Goal: Task Accomplishment & Management: Manage account settings

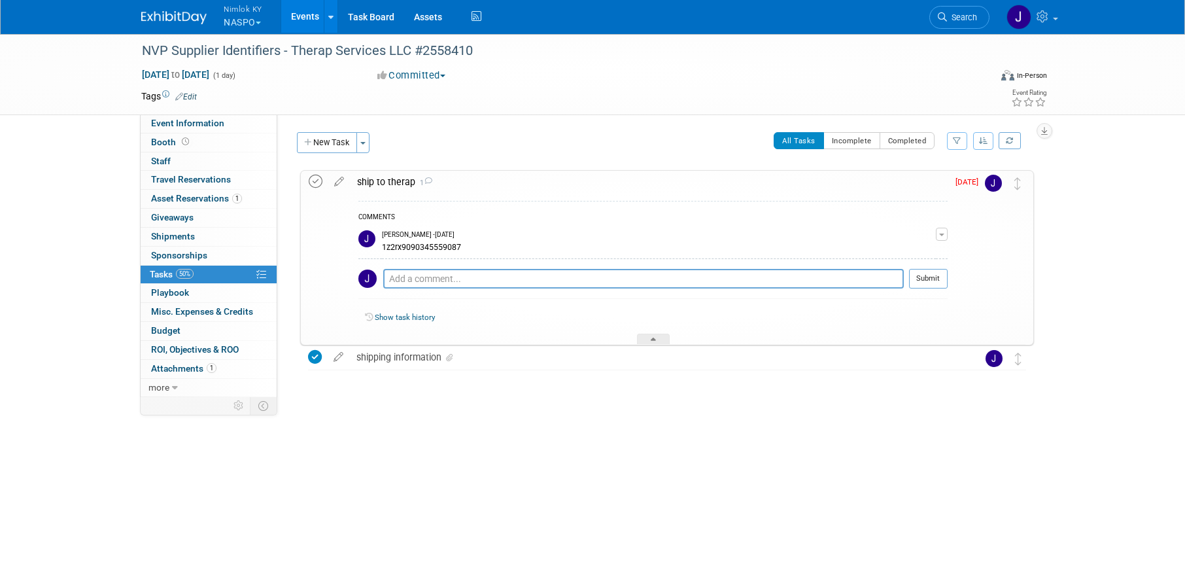
click at [315, 185] on icon at bounding box center [316, 182] width 14 height 14
click at [306, 13] on link "Events" at bounding box center [305, 16] width 48 height 33
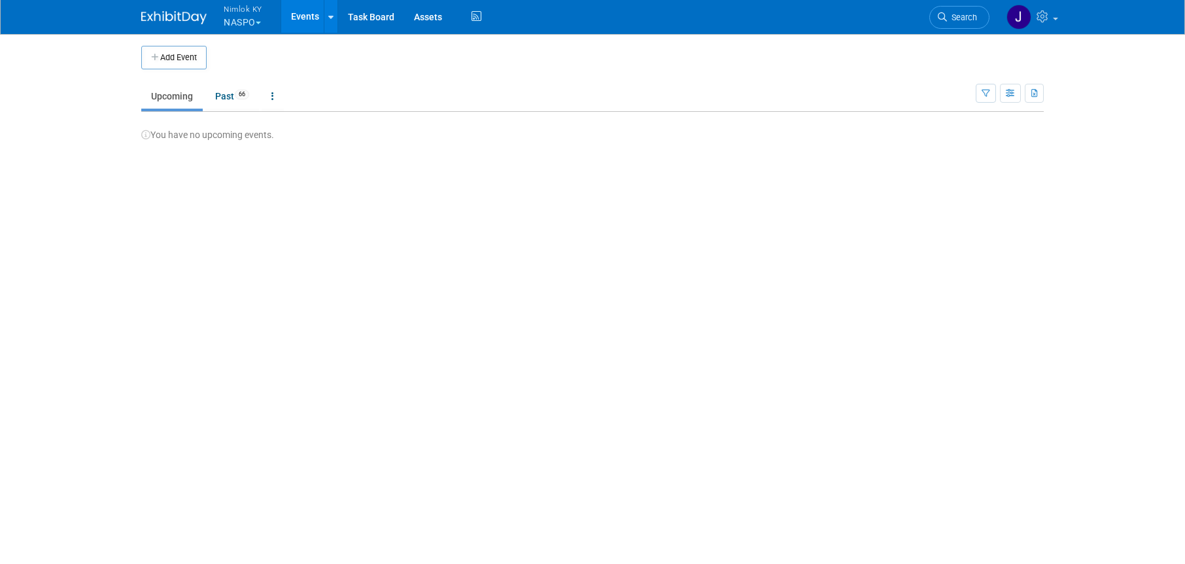
click at [263, 24] on button "Nimlok KY NASPO" at bounding box center [250, 17] width 56 height 34
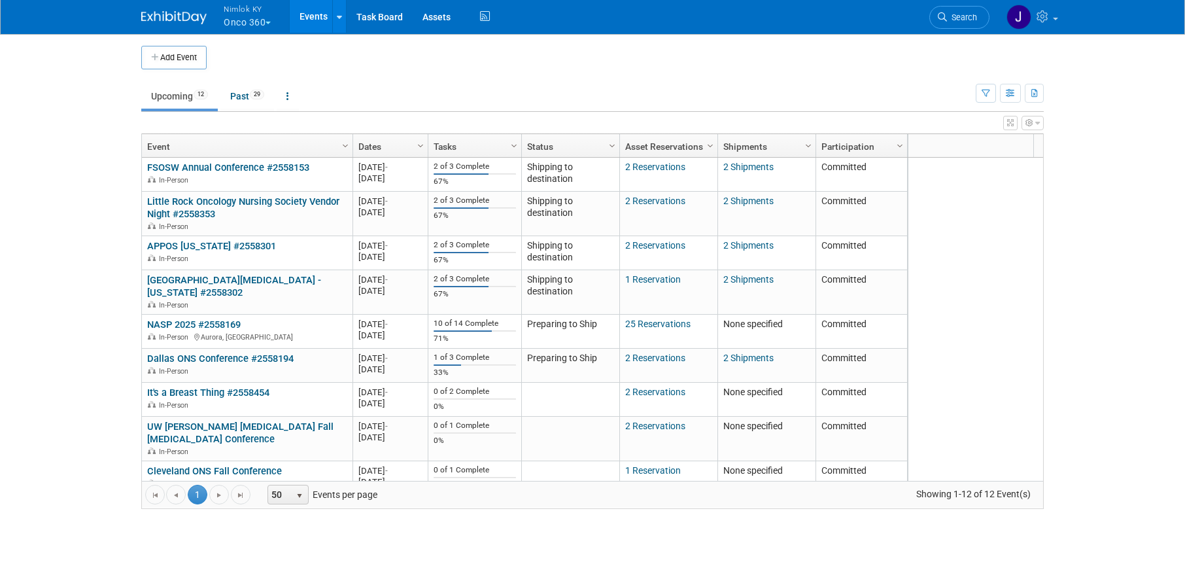
click at [252, 16] on button "Nimlok KY Onco 360" at bounding box center [254, 17] width 65 height 34
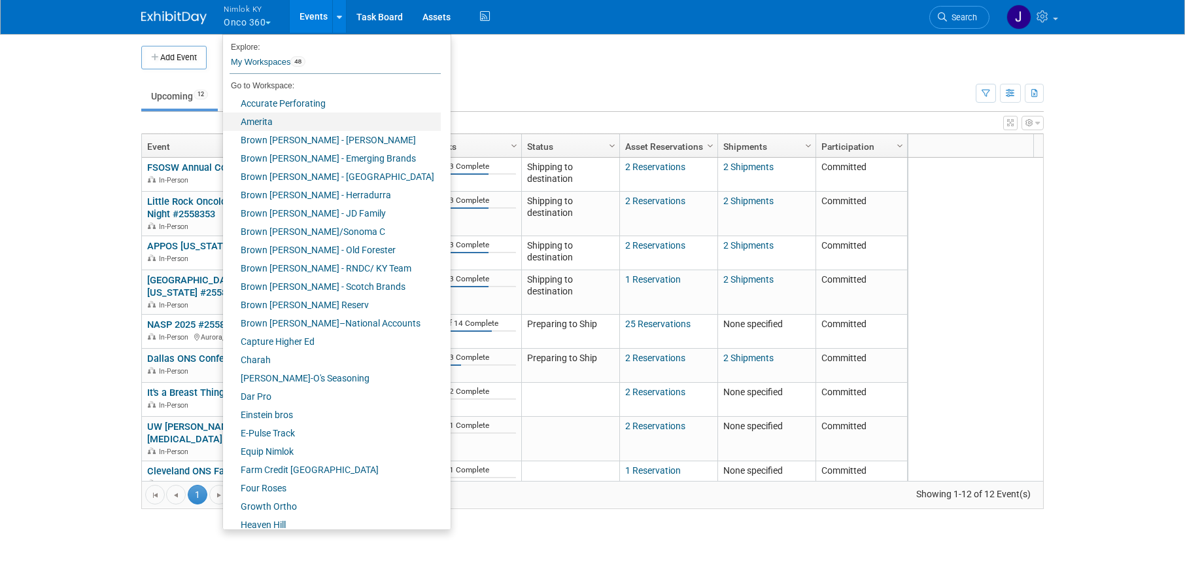
click at [272, 118] on link "Amerita" at bounding box center [332, 121] width 218 height 18
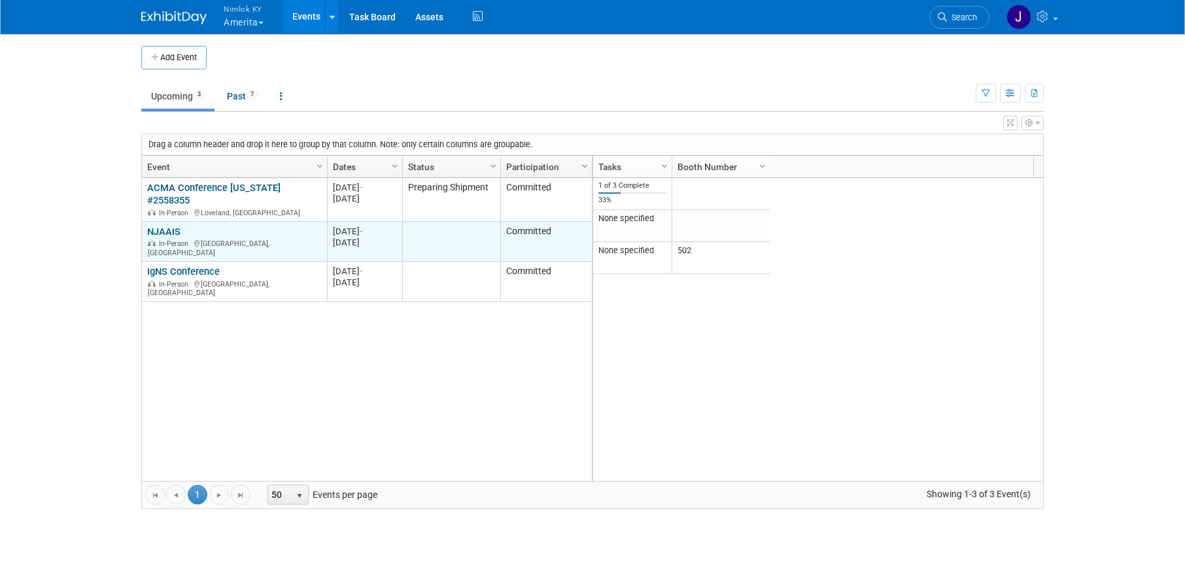
click at [171, 226] on link "NJAAIS" at bounding box center [163, 232] width 33 height 12
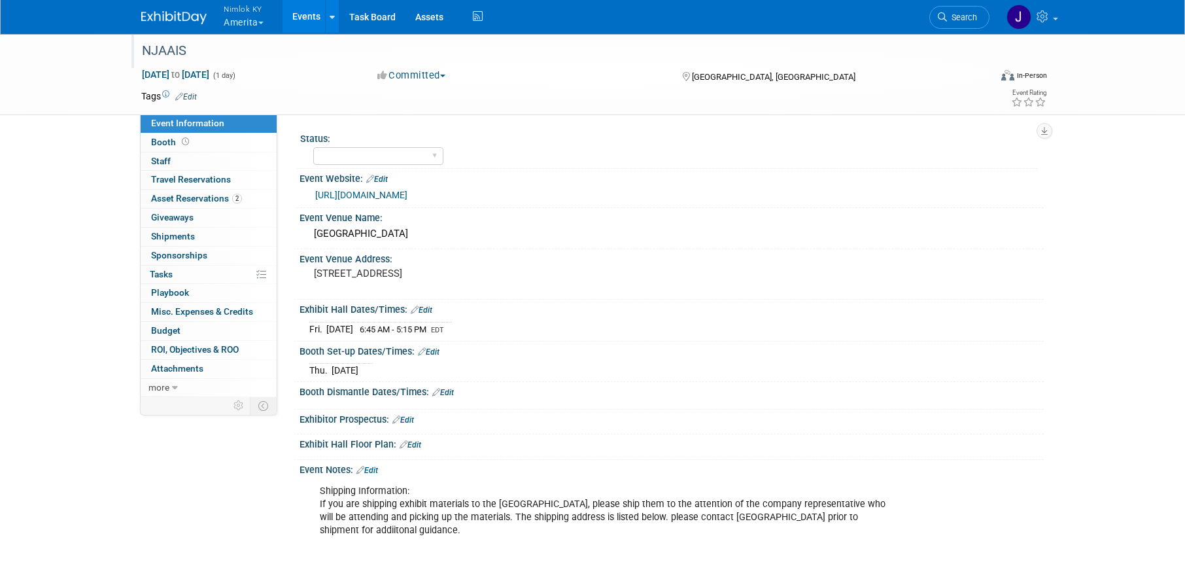
click at [269, 52] on div "NJAAIS" at bounding box center [553, 51] width 833 height 24
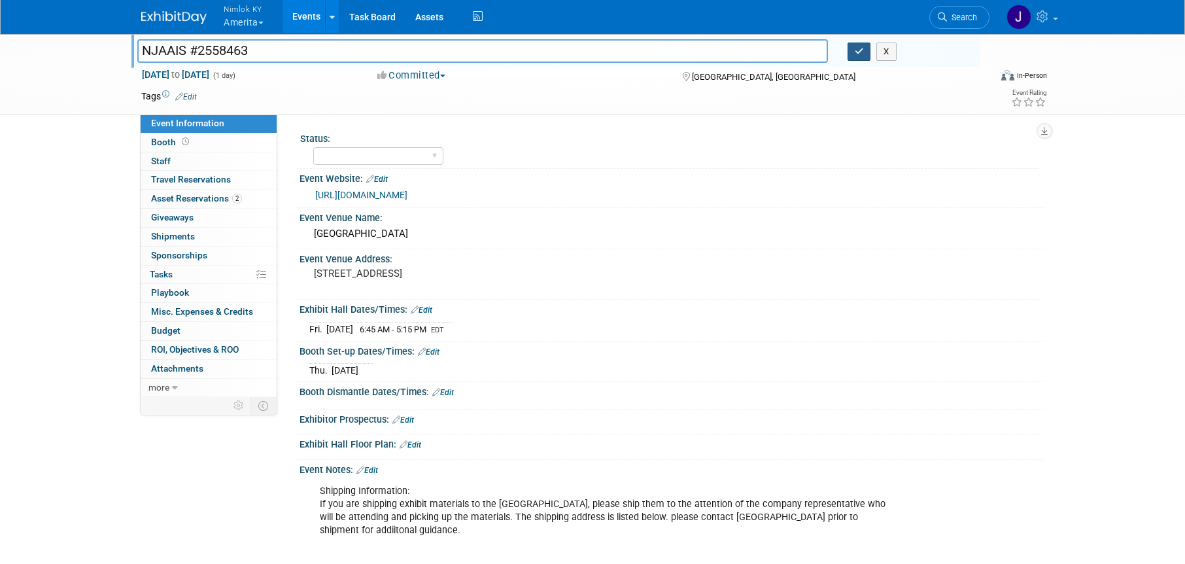
type input "NJAAIS #2558463"
click at [864, 54] on button "button" at bounding box center [860, 52] width 24 height 18
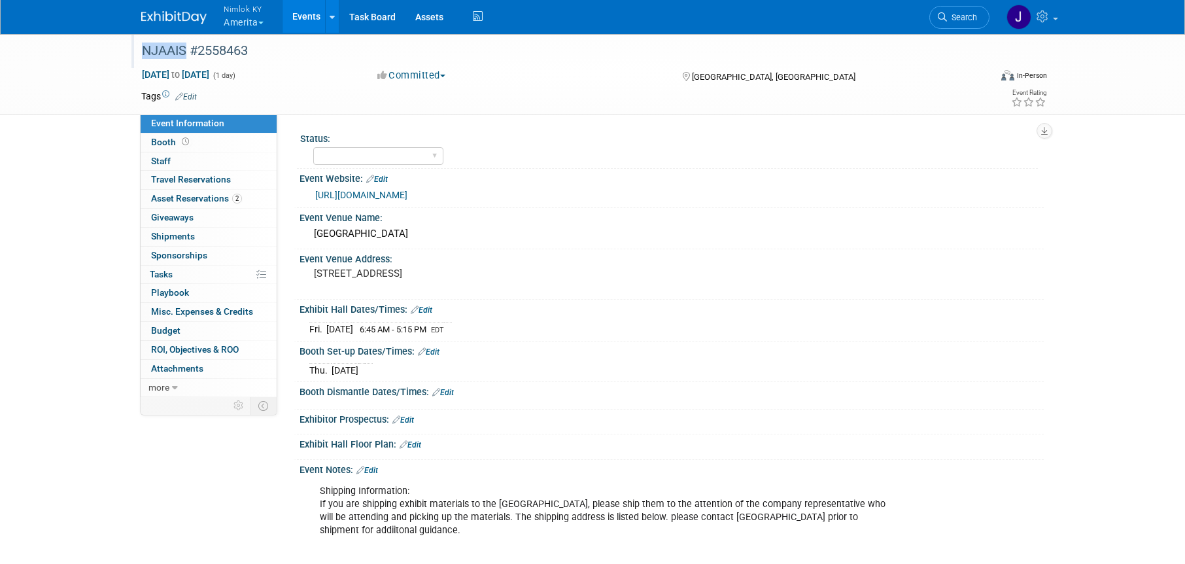
drag, startPoint x: 186, startPoint y: 46, endPoint x: 135, endPoint y: 45, distance: 51.0
click at [135, 45] on div "NJAAIS #2558463" at bounding box center [555, 50] width 848 height 35
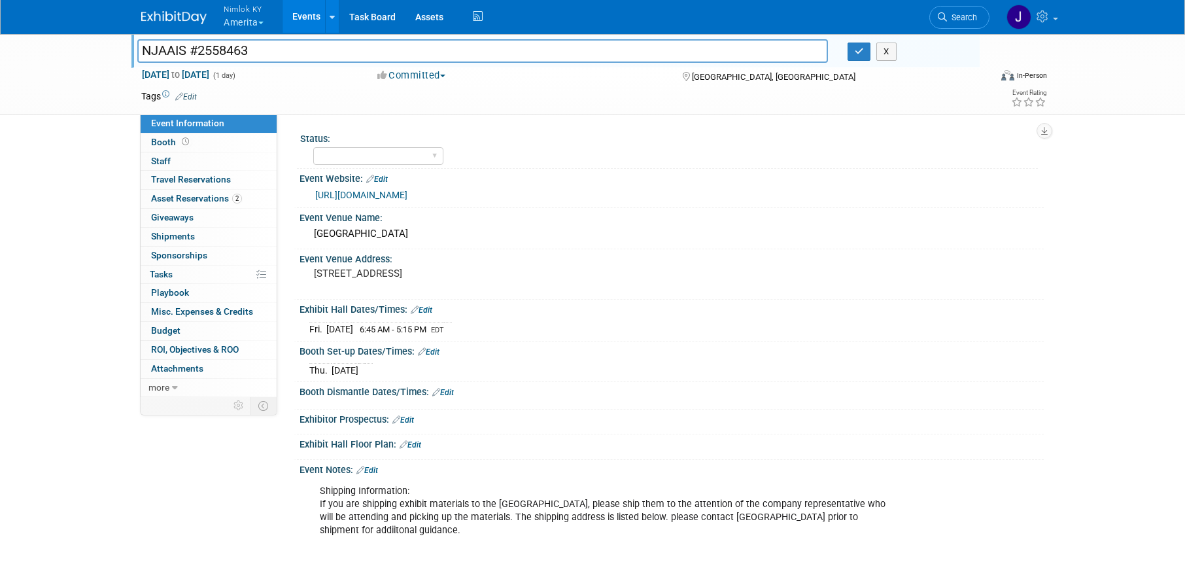
drag, startPoint x: 190, startPoint y: 50, endPoint x: 126, endPoint y: 51, distance: 64.8
click at [126, 51] on div "NJAAIS #2558463 NJAAIS #2558463 X Sep 19, 2025 to Sep 19, 2025 (1 day) Sep 19, …" at bounding box center [592, 74] width 1185 height 82
click at [861, 52] on icon "button" at bounding box center [859, 51] width 9 height 9
